Goal: Information Seeking & Learning: Learn about a topic

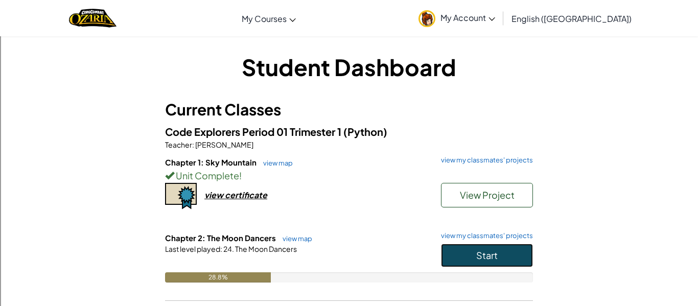
click at [506, 259] on button "Start" at bounding box center [487, 256] width 92 height 24
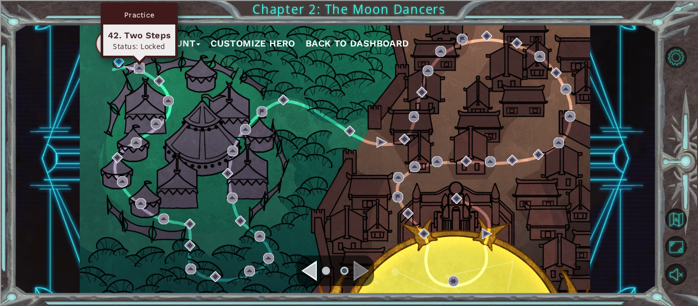
click at [142, 71] on img at bounding box center [139, 68] width 11 height 11
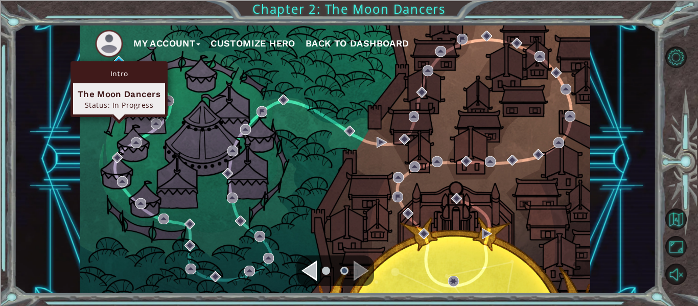
click at [118, 61] on div "Intro The Moon Dancers Status: In Progress" at bounding box center [119, 89] width 97 height 56
click at [117, 57] on img at bounding box center [118, 61] width 11 height 11
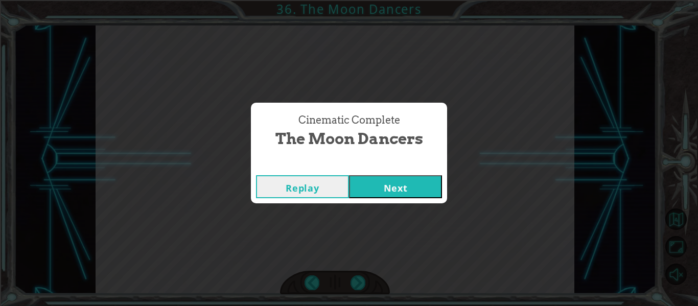
click at [368, 183] on button "Next" at bounding box center [395, 186] width 93 height 23
click at [413, 180] on button "Next" at bounding box center [395, 186] width 93 height 23
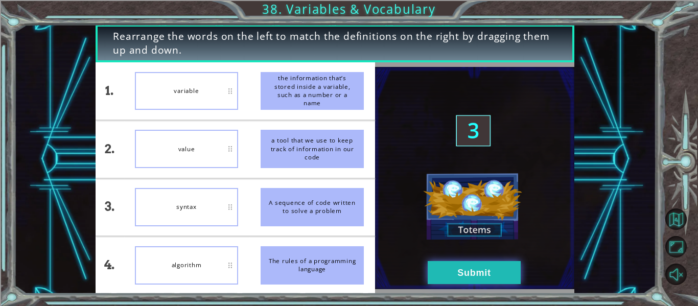
click at [464, 267] on button "Submit" at bounding box center [474, 272] width 93 height 23
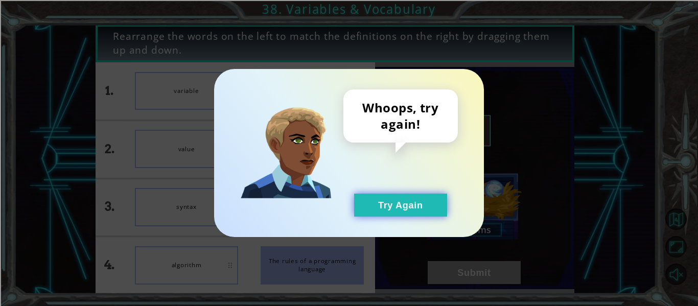
click at [403, 208] on button "Try Again" at bounding box center [400, 205] width 93 height 23
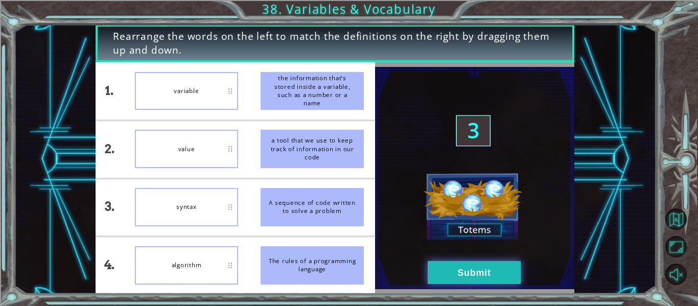
click at [486, 262] on button "Submit" at bounding box center [474, 272] width 93 height 23
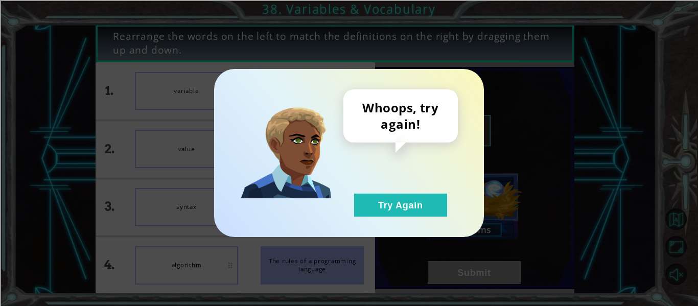
click at [485, 262] on div "Whoops, try again! Try Again" at bounding box center [349, 153] width 698 height 306
click at [421, 209] on button "Try Again" at bounding box center [400, 205] width 93 height 23
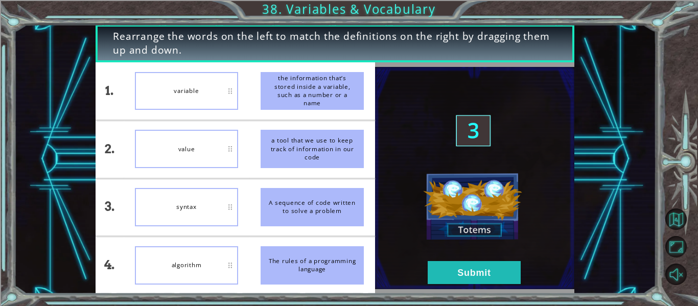
click at [509, 103] on img at bounding box center [474, 178] width 199 height 222
click at [495, 274] on button "Submit" at bounding box center [474, 272] width 93 height 23
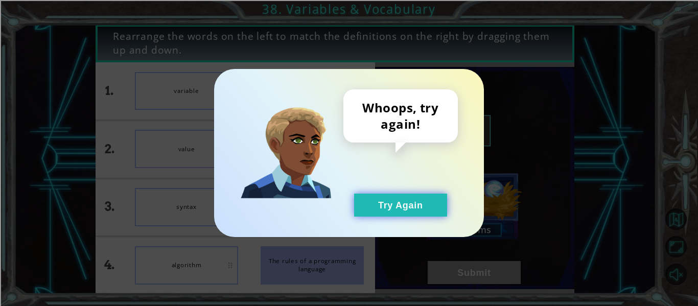
click at [403, 199] on button "Try Again" at bounding box center [400, 205] width 93 height 23
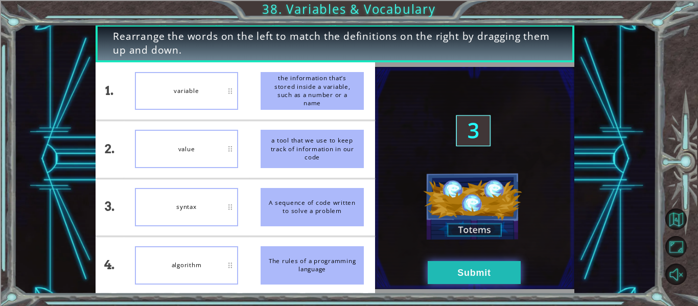
click at [444, 272] on button "Submit" at bounding box center [474, 272] width 93 height 23
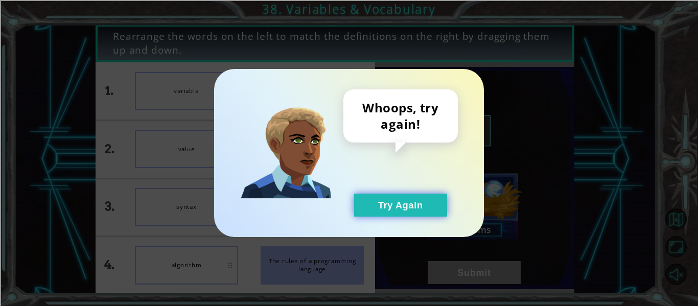
click at [415, 209] on button "Try Again" at bounding box center [400, 205] width 93 height 23
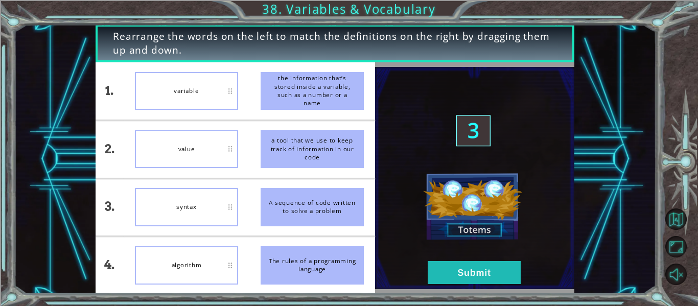
click at [437, 180] on img at bounding box center [474, 178] width 199 height 222
click at [450, 211] on img at bounding box center [474, 178] width 199 height 222
click at [464, 236] on img at bounding box center [474, 178] width 199 height 222
click at [472, 271] on button "Submit" at bounding box center [474, 272] width 93 height 23
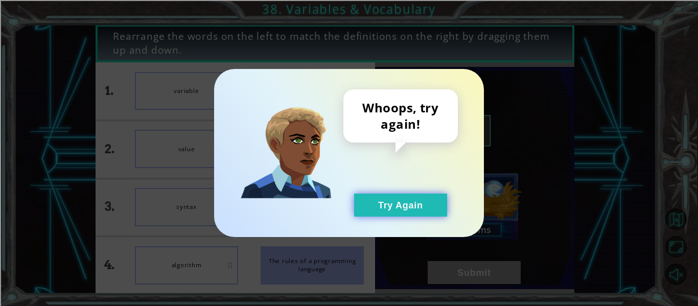
click at [412, 204] on button "Try Again" at bounding box center [400, 205] width 93 height 23
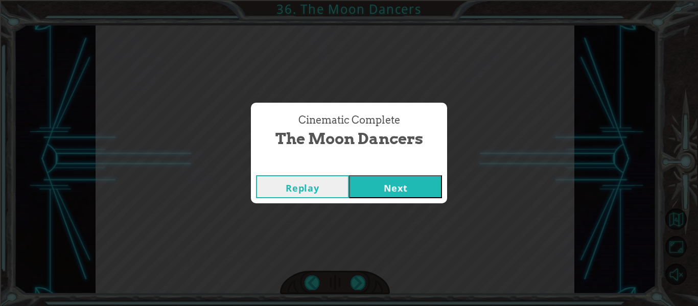
click at [374, 189] on button "Next" at bounding box center [395, 186] width 93 height 23
click at [413, 184] on button "Next" at bounding box center [395, 186] width 93 height 23
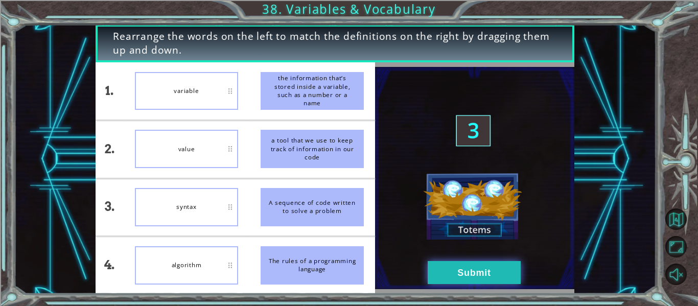
click at [448, 268] on button "Submit" at bounding box center [474, 272] width 93 height 23
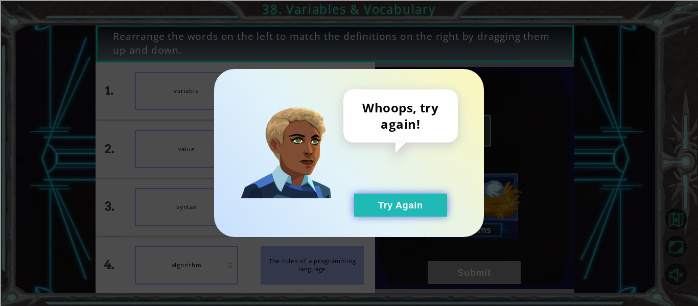
click at [416, 205] on button "Try Again" at bounding box center [400, 205] width 93 height 23
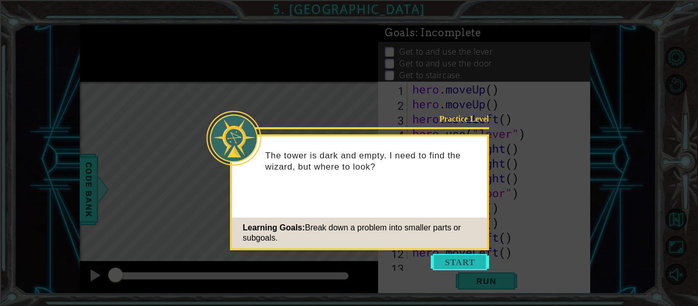
click at [454, 254] on button "Start" at bounding box center [460, 262] width 58 height 16
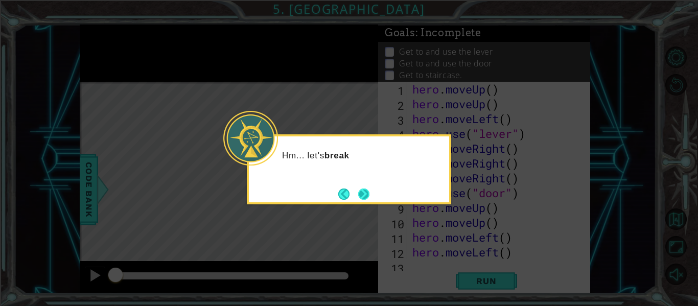
click at [362, 193] on button "Next" at bounding box center [364, 194] width 12 height 12
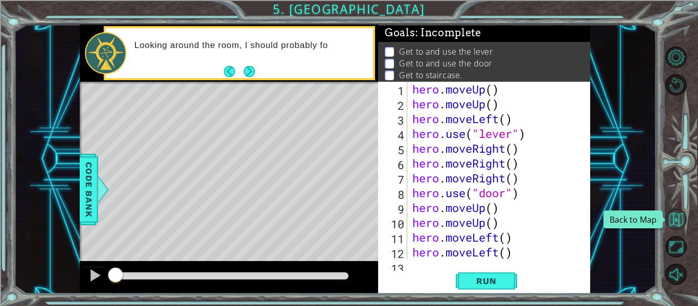
click at [682, 224] on button "Back to Map" at bounding box center [675, 218] width 21 height 21
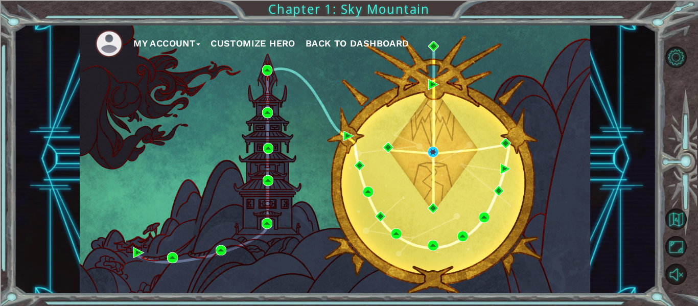
click at [341, 39] on span "Back to Dashboard" at bounding box center [358, 43] width 104 height 11
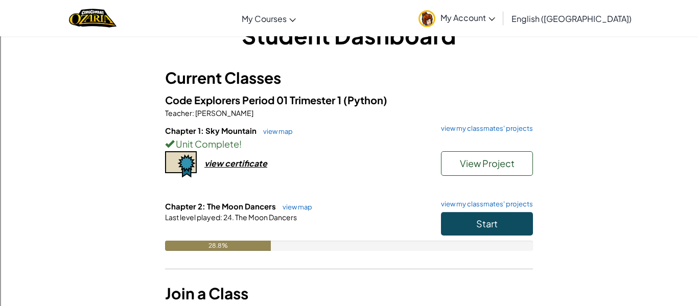
scroll to position [36, 0]
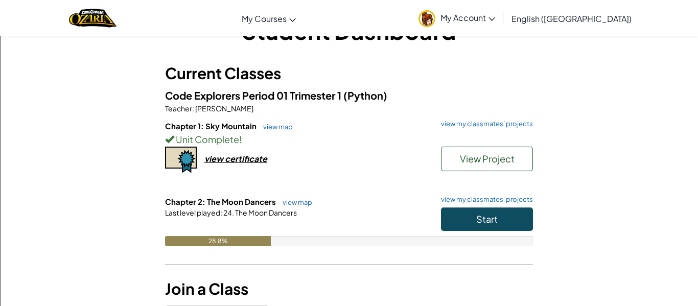
click at [295, 192] on div "Chapter 1: Sky Mountain view map view my classmates' projects Unit Complete ! V…" at bounding box center [349, 159] width 368 height 76
click at [298, 200] on link "view map" at bounding box center [294, 202] width 35 height 8
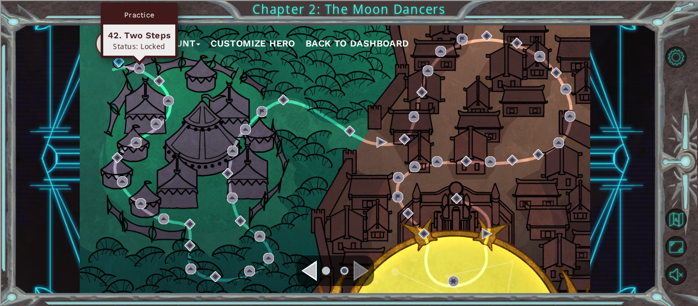
click at [139, 58] on div "Practice 42. Two Steps Status: Locked" at bounding box center [139, 31] width 77 height 56
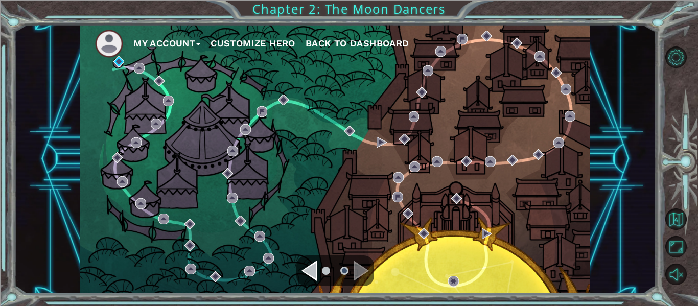
click at [366, 273] on div "Navigate to the next page" at bounding box center [361, 271] width 15 height 20
click at [311, 273] on div "Navigate to the previous page" at bounding box center [308, 271] width 15 height 20
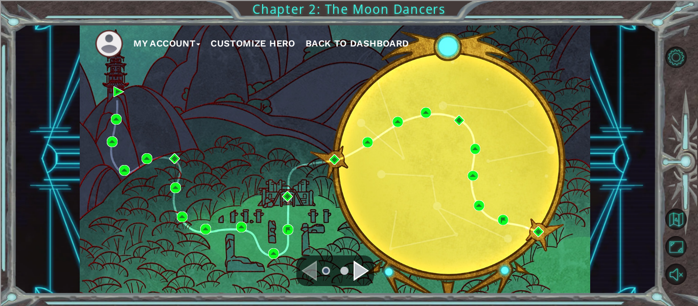
click at [362, 273] on div "Navigate to the next page" at bounding box center [361, 271] width 15 height 20
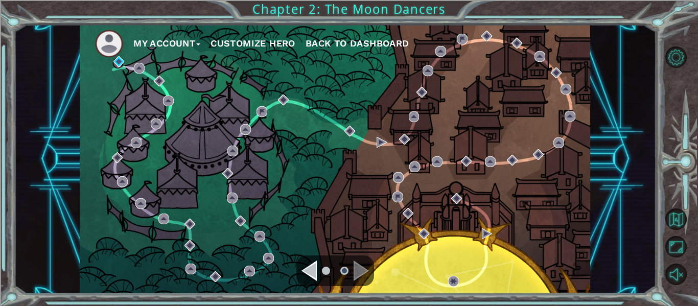
click at [363, 273] on div "Navigate to the next page" at bounding box center [361, 271] width 15 height 20
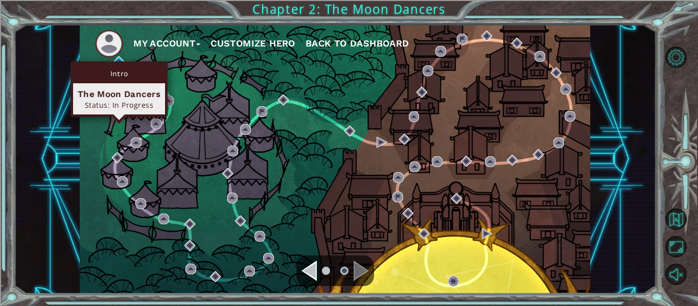
click at [117, 61] on div "Intro The Moon Dancers Status: In Progress" at bounding box center [119, 89] width 97 height 56
click at [120, 64] on div "Intro" at bounding box center [119, 73] width 92 height 19
click at [121, 64] on div "Intro" at bounding box center [119, 73] width 92 height 19
click at [121, 77] on div "Intro" at bounding box center [119, 73] width 92 height 19
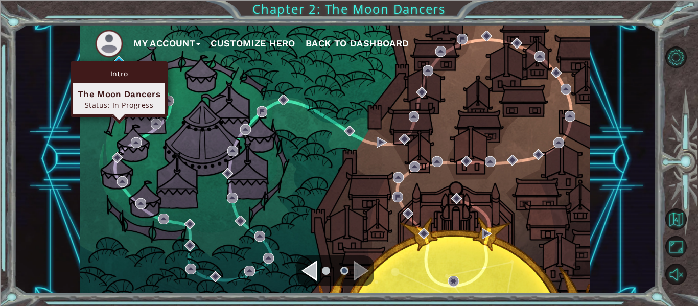
click at [123, 104] on div "Status: In Progress" at bounding box center [119, 105] width 83 height 10
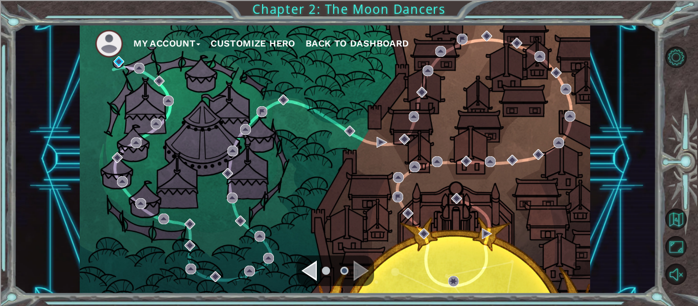
click at [259, 96] on div "My Account Customize Hero Back to Dashboard" at bounding box center [335, 159] width 510 height 269
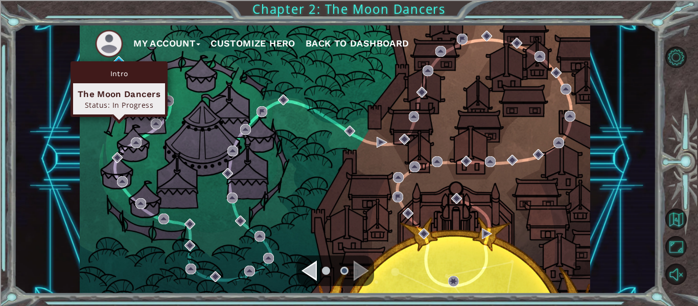
click at [115, 61] on div "Intro The Moon Dancers Status: In Progress" at bounding box center [119, 89] width 97 height 56
click at [119, 57] on img at bounding box center [118, 61] width 11 height 11
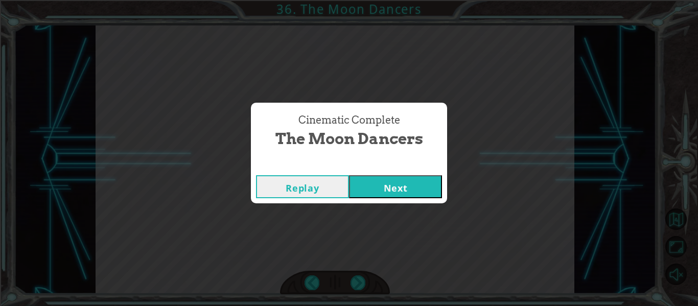
click at [394, 194] on button "Next" at bounding box center [395, 186] width 93 height 23
click at [402, 177] on button "Next" at bounding box center [395, 186] width 93 height 23
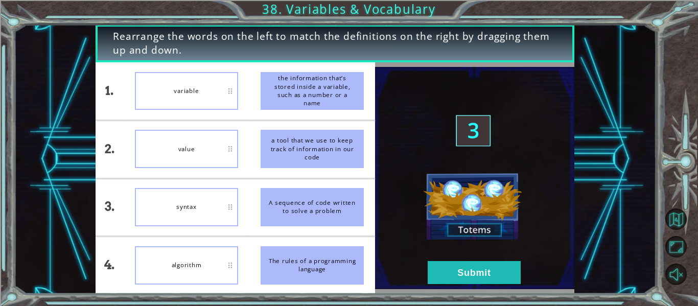
drag, startPoint x: 329, startPoint y: 205, endPoint x: 325, endPoint y: 289, distance: 84.4
click at [325, 289] on ul "the information that’s stored inside a variable, such as a number or a name a t…" at bounding box center [312, 177] width 126 height 231
click at [467, 272] on button "Submit" at bounding box center [474, 272] width 93 height 23
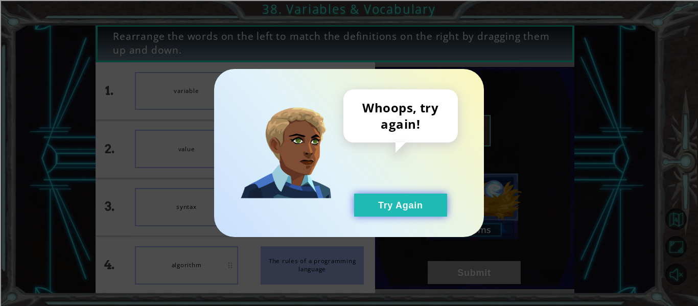
click at [406, 194] on button "Try Again" at bounding box center [400, 205] width 93 height 23
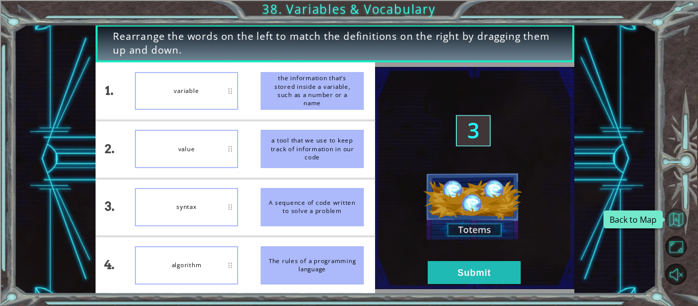
click at [677, 222] on button "Back to Map" at bounding box center [675, 218] width 21 height 21
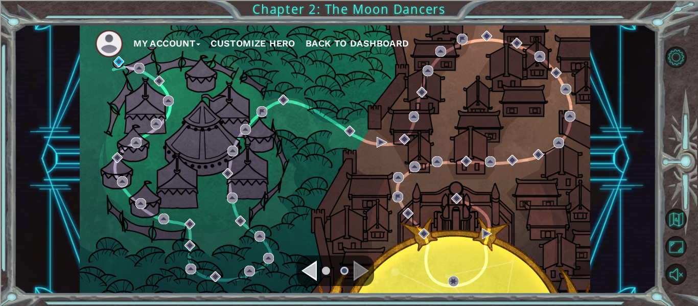
click at [157, 45] on button "My Account" at bounding box center [166, 43] width 67 height 15
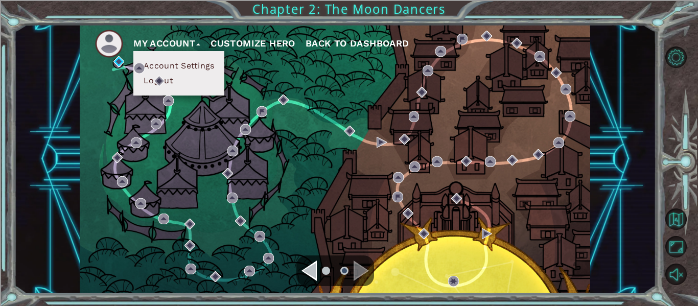
click at [174, 65] on button "Account Settings" at bounding box center [179, 65] width 77 height 11
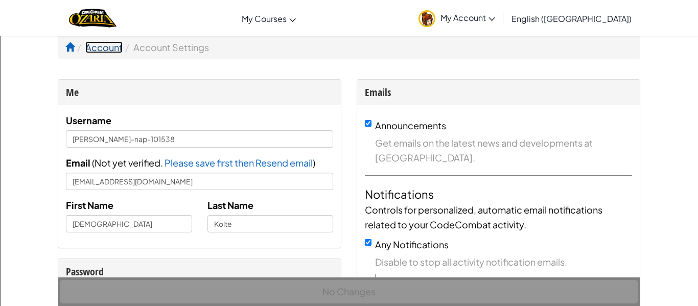
click at [98, 49] on link "Account" at bounding box center [103, 47] width 37 height 12
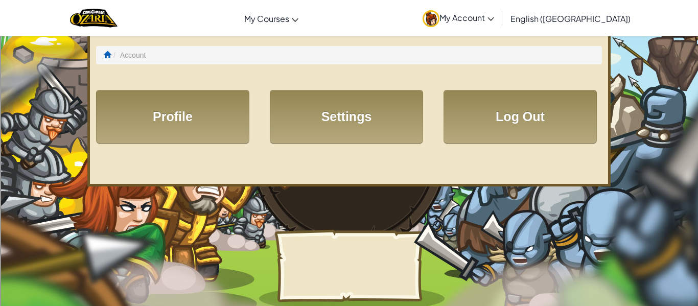
click at [439, 20] on img at bounding box center [431, 18] width 17 height 17
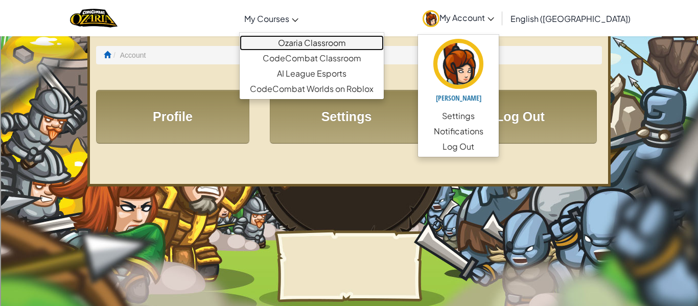
click at [331, 45] on link "Ozaria Classroom" at bounding box center [312, 42] width 144 height 15
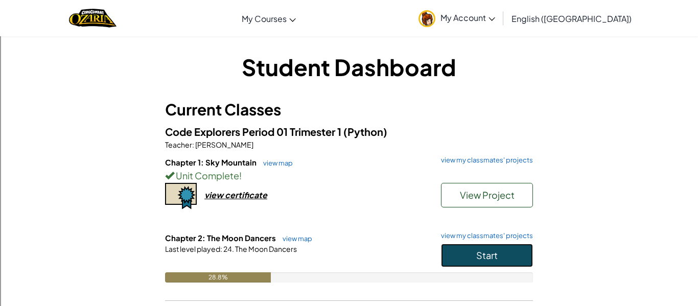
click at [499, 255] on button "Start" at bounding box center [487, 256] width 92 height 24
click at [495, 21] on span "My Account" at bounding box center [467, 17] width 55 height 11
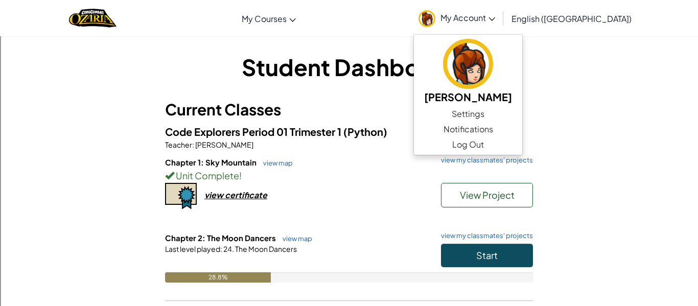
click at [365, 103] on h3 "Current Classes" at bounding box center [349, 109] width 368 height 23
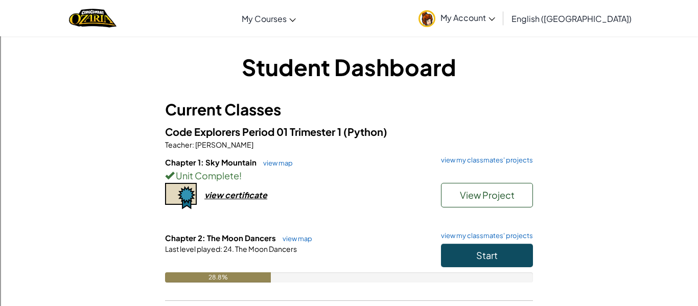
click at [495, 17] on span "My Account" at bounding box center [467, 17] width 55 height 11
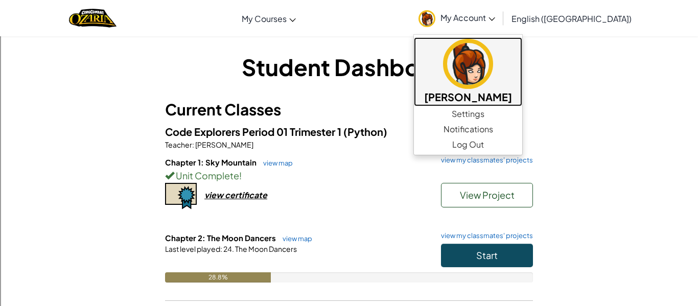
click at [493, 59] on img at bounding box center [468, 64] width 50 height 50
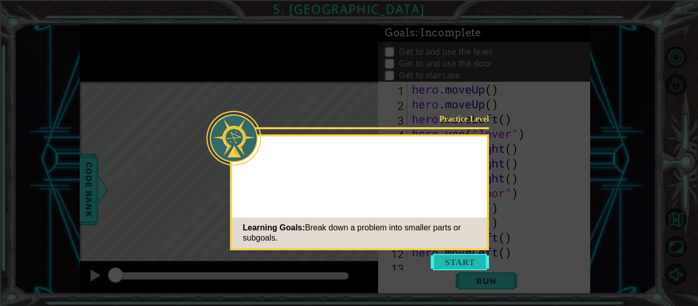
click at [467, 257] on button "Start" at bounding box center [460, 262] width 58 height 16
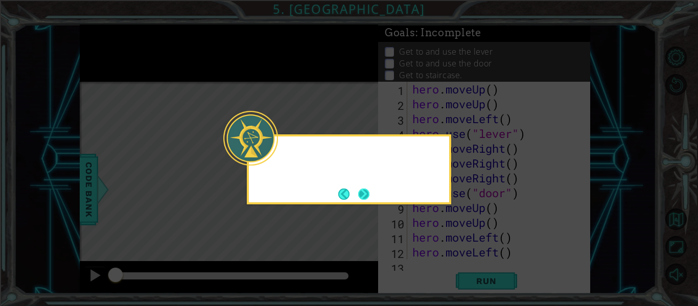
scroll to position [59, 0]
click at [378, 195] on div "Hm... let's" at bounding box center [349, 169] width 204 height 70
click at [378, 195] on div "Hm... let's break" at bounding box center [349, 169] width 204 height 70
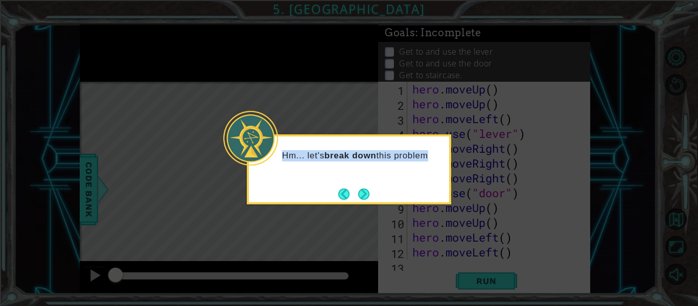
click at [378, 195] on div "Hm... let's break down this problem" at bounding box center [349, 169] width 204 height 70
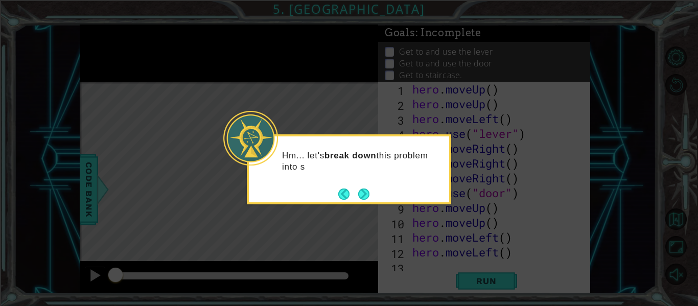
click at [378, 195] on div "Hm... let's break down this problem into s" at bounding box center [349, 169] width 204 height 70
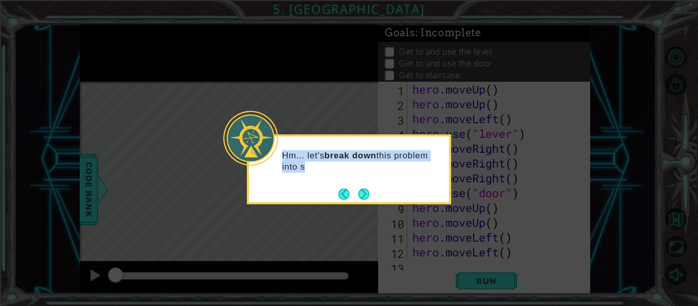
click at [378, 195] on div "Hm... let's break down this problem into s" at bounding box center [349, 169] width 204 height 70
click at [351, 195] on button "Back" at bounding box center [348, 194] width 20 height 11
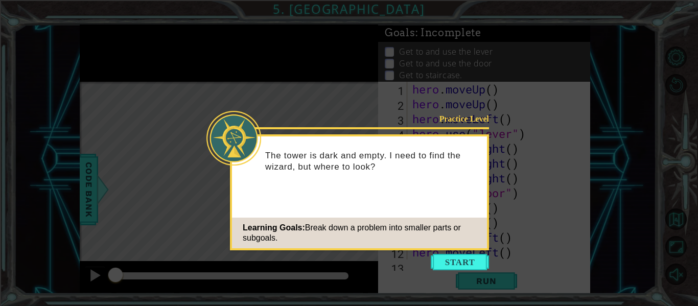
click at [360, 194] on div "Practice Level The tower is dark and empty. I need to find the wizard, but wher…" at bounding box center [359, 192] width 259 height 116
click at [447, 262] on button "Start" at bounding box center [460, 262] width 58 height 16
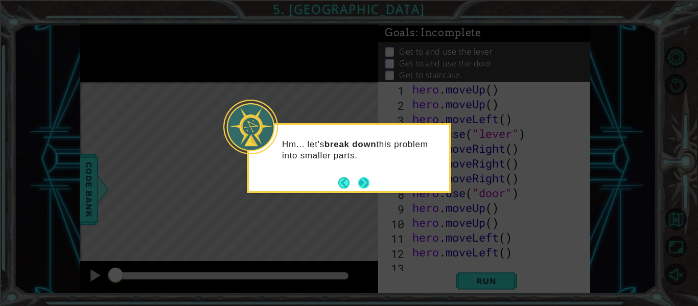
click at [368, 181] on button "Next" at bounding box center [363, 182] width 11 height 11
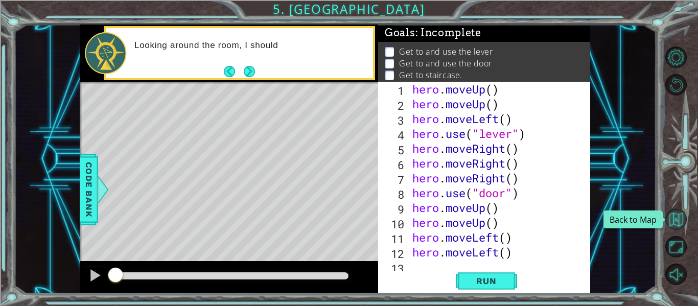
click at [674, 221] on button "Back to Map" at bounding box center [675, 218] width 21 height 21
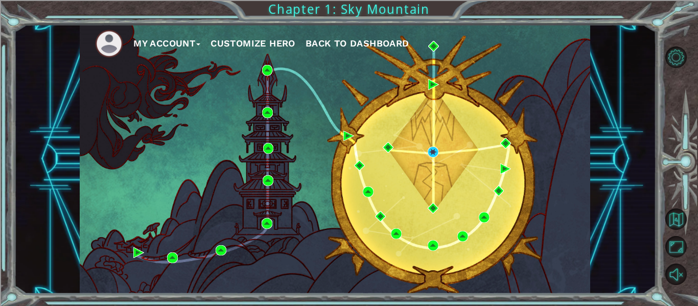
click at [346, 40] on span "Back to Dashboard" at bounding box center [358, 43] width 104 height 11
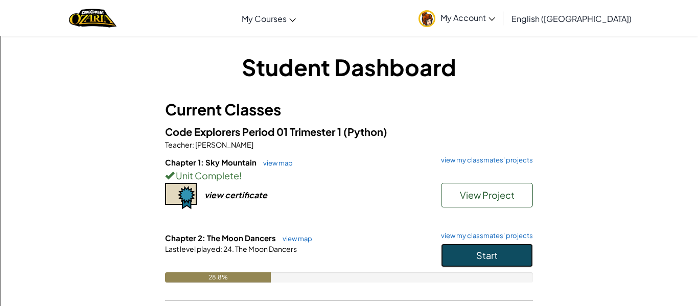
click at [501, 251] on button "Start" at bounding box center [487, 256] width 92 height 24
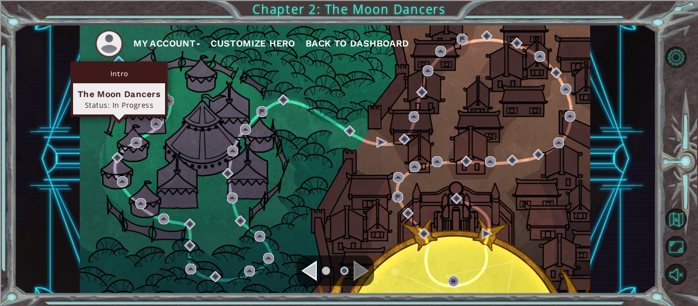
click at [120, 64] on div "Intro" at bounding box center [119, 73] width 92 height 19
click at [115, 64] on div "Intro" at bounding box center [119, 73] width 92 height 19
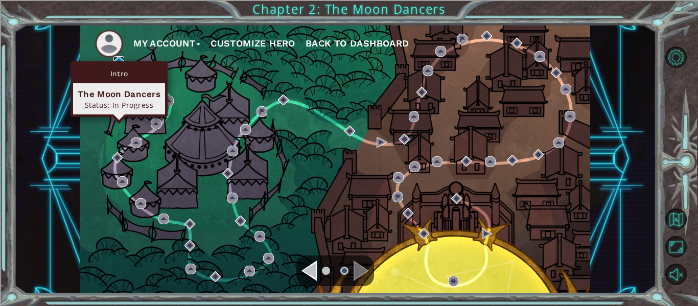
click at [124, 59] on img at bounding box center [118, 61] width 11 height 11
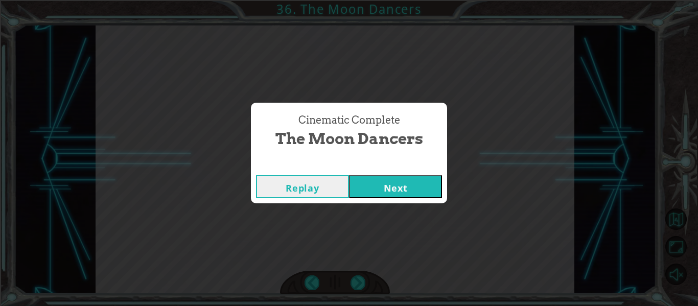
click at [410, 190] on button "Next" at bounding box center [395, 186] width 93 height 23
click at [417, 183] on button "Next" at bounding box center [395, 186] width 93 height 23
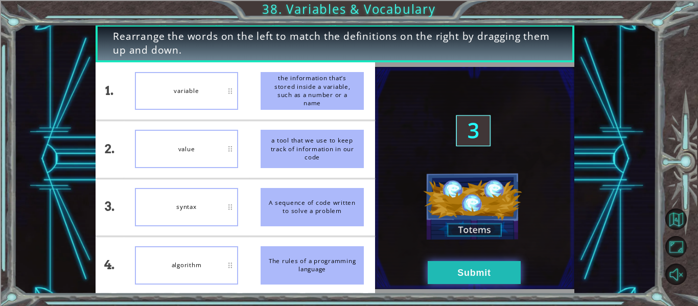
click at [493, 271] on button "Submit" at bounding box center [474, 272] width 93 height 23
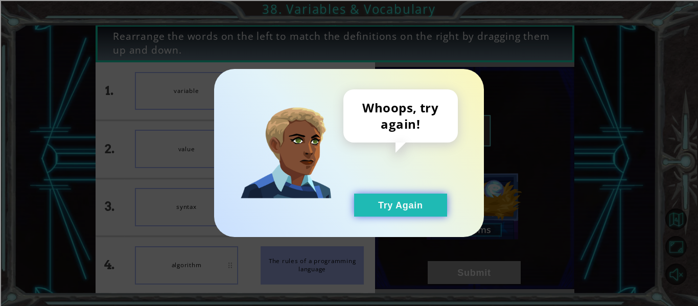
click at [415, 194] on button "Try Again" at bounding box center [400, 205] width 93 height 23
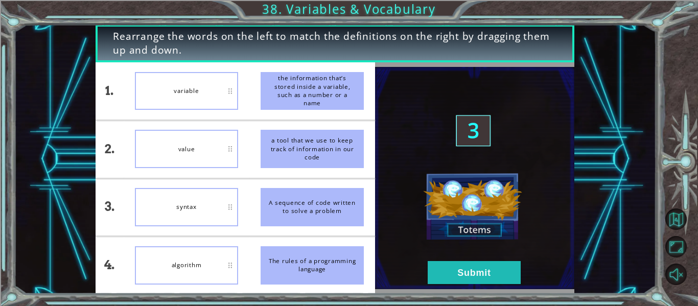
click at [436, 293] on div at bounding box center [474, 177] width 199 height 231
click at [475, 281] on button "Submit" at bounding box center [474, 272] width 93 height 23
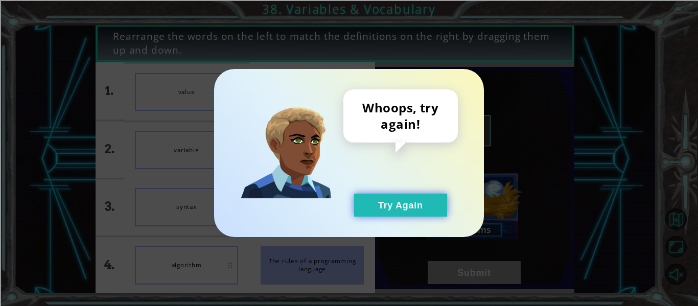
click at [420, 212] on button "Try Again" at bounding box center [400, 205] width 93 height 23
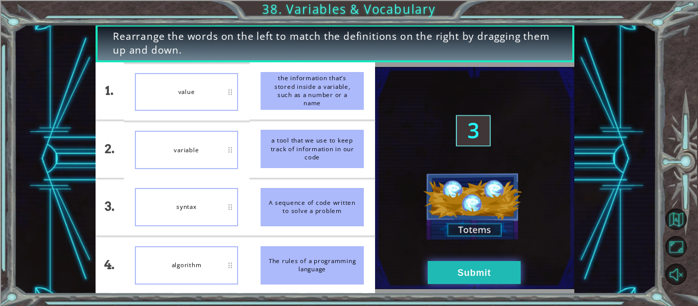
click at [483, 275] on button "Submit" at bounding box center [474, 272] width 93 height 23
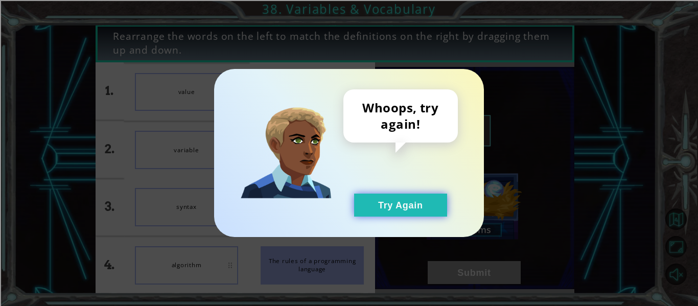
click at [421, 200] on button "Try Again" at bounding box center [400, 205] width 93 height 23
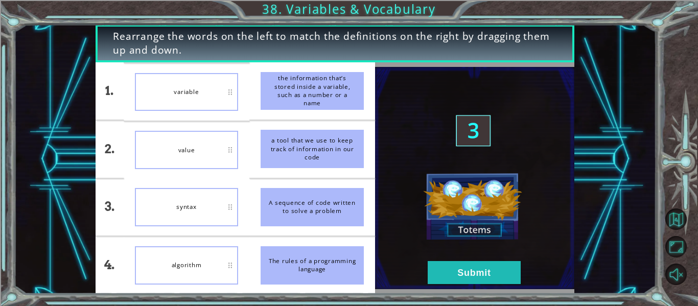
click at [480, 215] on img at bounding box center [474, 178] width 199 height 222
click at [141, 220] on div "syntax" at bounding box center [186, 207] width 103 height 38
